Goal: Task Accomplishment & Management: Manage account settings

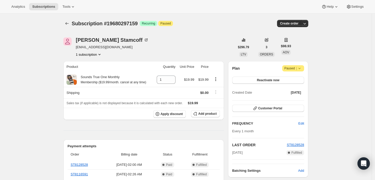
click at [99, 53] on icon "Product actions" at bounding box center [99, 54] width 5 height 5
click at [148, 54] on div "Elaine Stamcoff eabs321@gmail.com 1 subscription" at bounding box center [149, 47] width 172 height 20
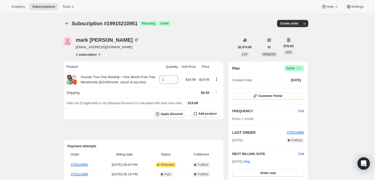
click at [300, 69] on icon at bounding box center [299, 68] width 5 height 5
click at [294, 91] on button "Cancel subscription" at bounding box center [296, 87] width 32 height 8
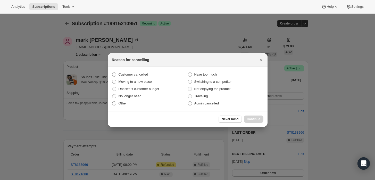
drag, startPoint x: 215, startPoint y: 102, endPoint x: 230, endPoint y: 112, distance: 18.2
click at [215, 102] on span "Admin cancelled" at bounding box center [206, 103] width 25 height 4
click at [188, 102] on input "Admin cancelled" at bounding box center [188, 101] width 0 height 0
radio input "true"
click at [251, 116] on button "Continue" at bounding box center [254, 119] width 20 height 7
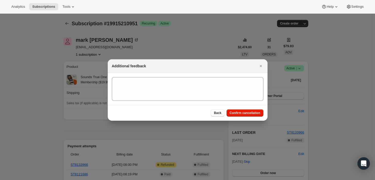
click at [239, 101] on section ":rbj:" at bounding box center [188, 89] width 160 height 32
click at [239, 101] on section ":rbj:" at bounding box center [188, 88] width 160 height 31
click at [233, 100] on textarea ":rbj:" at bounding box center [188, 88] width 152 height 23
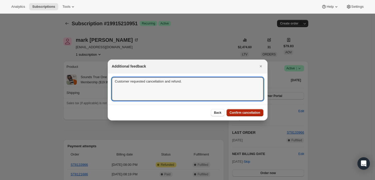
type textarea "Customer requested cancellation and refund."
click at [238, 110] on button "Confirm cancellation" at bounding box center [245, 112] width 37 height 7
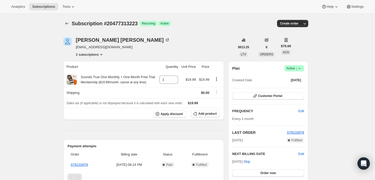
click at [95, 54] on button "2 subscriptions" at bounding box center [90, 54] width 28 height 5
click at [302, 70] on icon at bounding box center [299, 68] width 5 height 5
click at [293, 79] on span "Pause subscription" at bounding box center [296, 78] width 28 height 4
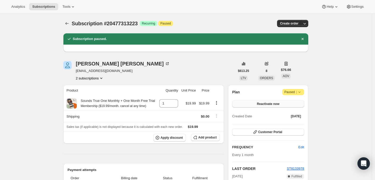
click at [275, 102] on span "Reactivate now" at bounding box center [268, 104] width 22 height 4
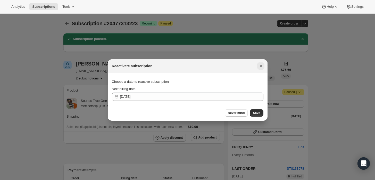
click at [260, 63] on icon "Close" at bounding box center [260, 65] width 5 height 5
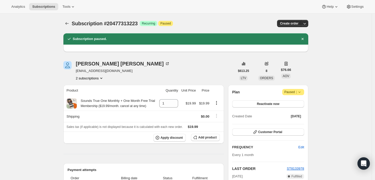
click at [295, 90] on span "Paused |" at bounding box center [293, 91] width 18 height 5
click at [293, 105] on button "Cancel subscription" at bounding box center [295, 102] width 32 height 8
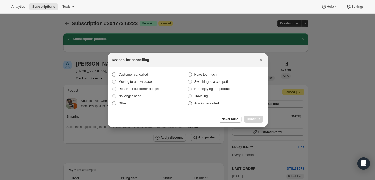
click at [220, 103] on label "Admin cancelled" at bounding box center [226, 103] width 76 height 7
click at [188, 102] on input "Admin cancelled" at bounding box center [188, 101] width 0 height 0
radio input "true"
drag, startPoint x: 260, startPoint y: 122, endPoint x: 256, endPoint y: 118, distance: 5.5
click at [260, 122] on button "Continue" at bounding box center [254, 119] width 20 height 7
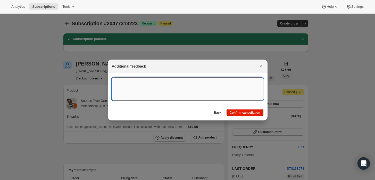
click at [236, 99] on textarea ":rds:" at bounding box center [188, 88] width 152 height 23
type textarea "Duplicate"
click at [247, 109] on button "Confirm cancellation" at bounding box center [245, 112] width 37 height 7
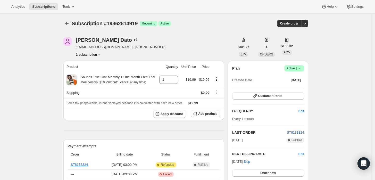
click at [302, 69] on icon at bounding box center [299, 68] width 5 height 5
click at [291, 86] on span "Cancel subscription" at bounding box center [296, 87] width 29 height 4
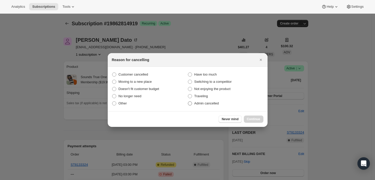
click at [200, 105] on span "Admin cancelled" at bounding box center [206, 103] width 25 height 4
click at [188, 102] on input "Admin cancelled" at bounding box center [188, 101] width 0 height 0
radio input "true"
click at [258, 118] on span "Continue" at bounding box center [253, 119] width 13 height 4
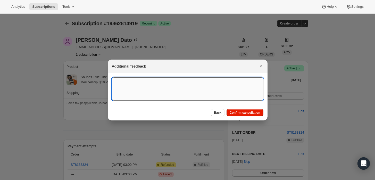
click at [229, 94] on textarea ":rbj:" at bounding box center [188, 88] width 152 height 23
type textarea "Customer requested cancellation and refund."
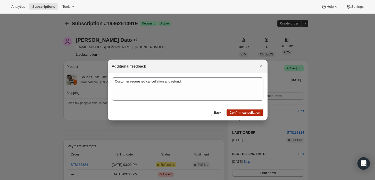
click at [243, 115] on button "Confirm cancellation" at bounding box center [245, 112] width 37 height 7
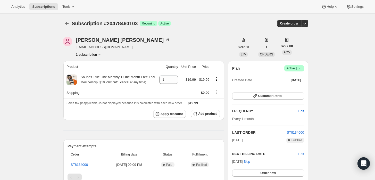
click at [301, 68] on icon at bounding box center [300, 68] width 2 height 1
click at [289, 87] on span "Cancel subscription" at bounding box center [296, 87] width 29 height 4
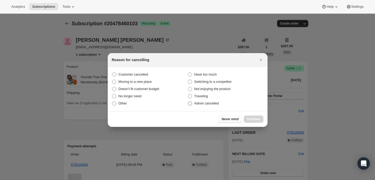
click at [202, 105] on span "Admin cancelled" at bounding box center [206, 103] width 25 height 4
click at [188, 102] on input "Admin cancelled" at bounding box center [188, 101] width 0 height 0
radio input "true"
click at [249, 118] on span "Continue" at bounding box center [253, 119] width 13 height 4
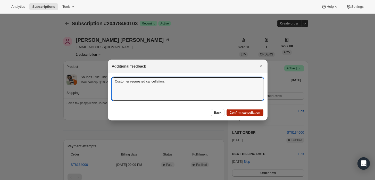
type textarea "Customer requested cancellation."
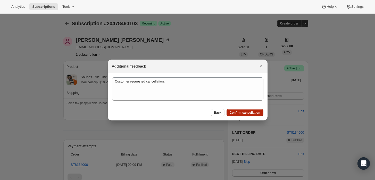
click at [248, 113] on span "Confirm cancellation" at bounding box center [245, 113] width 31 height 4
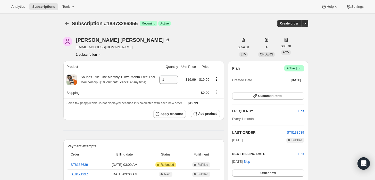
click at [299, 72] on div "Plan Success Active | Created Date [DATE]" at bounding box center [268, 74] width 72 height 19
click at [299, 69] on icon at bounding box center [299, 68] width 5 height 5
click at [291, 87] on span "Cancel subscription" at bounding box center [296, 87] width 29 height 4
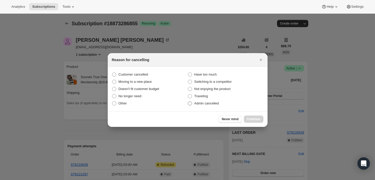
click at [205, 103] on span "Admin cancelled" at bounding box center [206, 103] width 25 height 4
click at [188, 102] on input "Admin cancelled" at bounding box center [188, 101] width 0 height 0
radio input "true"
click at [248, 116] on button "Continue" at bounding box center [254, 119] width 20 height 7
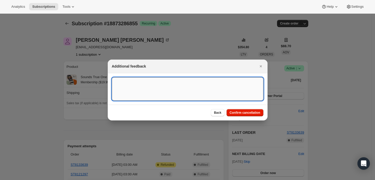
click at [192, 83] on textarea ":rbk:" at bounding box center [188, 88] width 152 height 23
type textarea "Customer requested cancellation and refund."
click at [245, 111] on span "Confirm cancellation" at bounding box center [245, 113] width 31 height 4
